Goal: Task Accomplishment & Management: Use online tool/utility

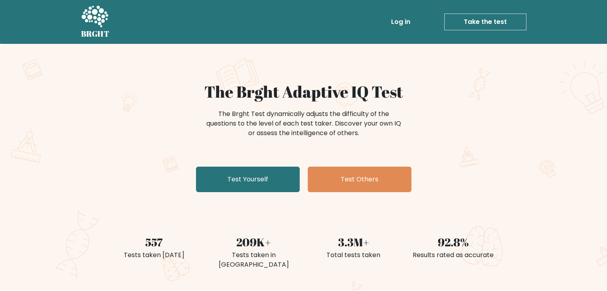
drag, startPoint x: 224, startPoint y: 173, endPoint x: 223, endPoint y: 165, distance: 8.1
click at [224, 173] on link "Test Yourself" at bounding box center [248, 180] width 104 height 26
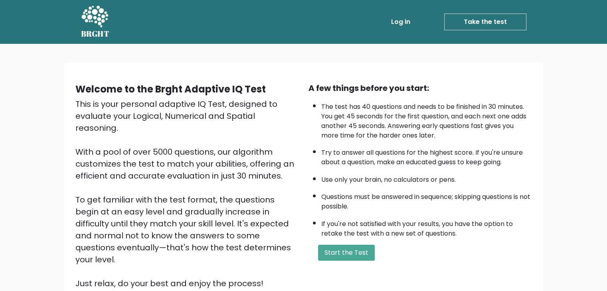
scroll to position [40, 0]
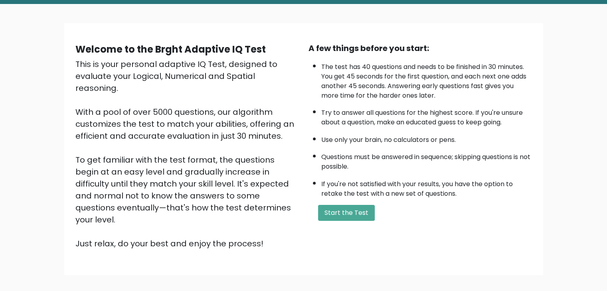
click at [376, 208] on form "Start the Test" at bounding box center [419, 213] width 223 height 16
click at [356, 214] on button "Start the Test" at bounding box center [346, 213] width 57 height 16
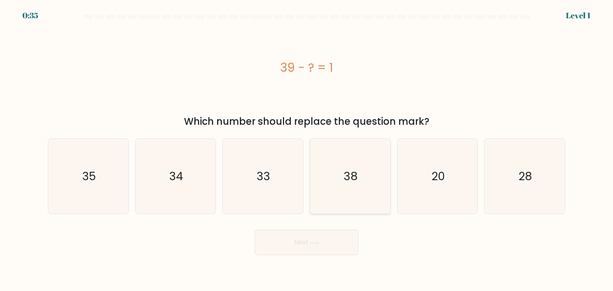
click at [341, 193] on icon "38" at bounding box center [349, 176] width 75 height 75
click at [307, 150] on input "d. 38" at bounding box center [306, 148] width 0 height 4
radio input "true"
click at [324, 239] on button "Next" at bounding box center [306, 243] width 104 height 26
